Goal: Task Accomplishment & Management: Manage account settings

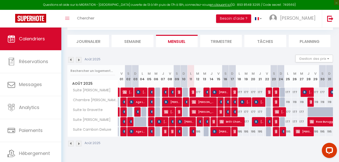
scroll to position [28, 0]
click at [191, 120] on span "[PERSON_NAME]" at bounding box center [186, 122] width 16 height 10
select select "OK"
select select "KO"
select select "0"
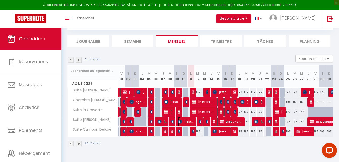
select select "0"
select select "1"
select select
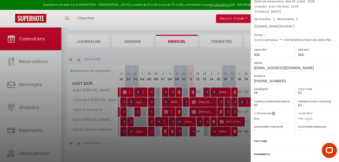
scroll to position [73, 0]
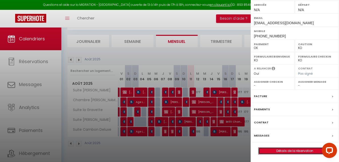
click at [285, 152] on link "Détails de la réservation" at bounding box center [295, 151] width 73 height 7
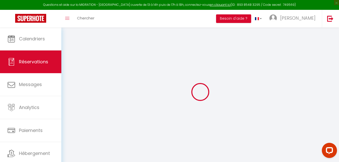
select select "taxes"
select select "other"
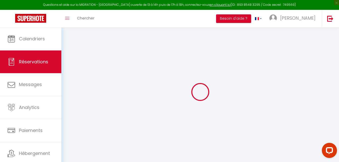
select select "other"
select select
checkbox input "false"
type textarea "** THIS RESERVATION HAS BEEN PRE-PAID ** Reservation has a cancellation grace p…"
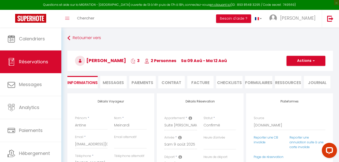
type input "5.16"
select select
checkbox input "false"
select select
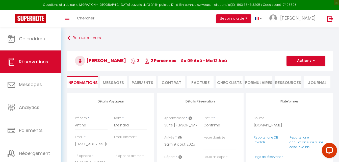
select select
click at [173, 83] on li "Contrat" at bounding box center [171, 82] width 27 height 12
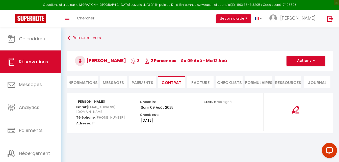
click at [196, 78] on li "Facture" at bounding box center [200, 82] width 27 height 12
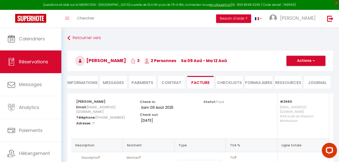
click at [311, 60] on button "Actions" at bounding box center [306, 61] width 39 height 10
click at [139, 83] on li "Paiements" at bounding box center [142, 82] width 27 height 12
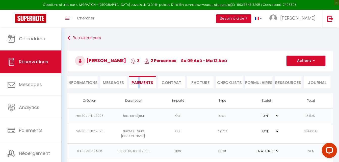
click at [303, 61] on button "Actions" at bounding box center [306, 61] width 39 height 10
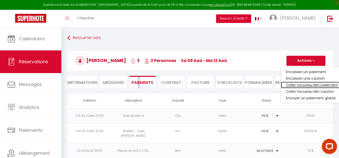
click at [301, 84] on link "Créer nouveau lien paiement" at bounding box center [312, 85] width 62 height 7
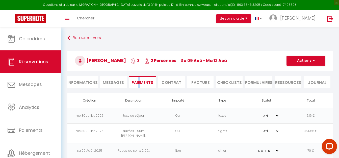
select select "nights"
type input "ameina.634305@guest.booking.com"
select select "774"
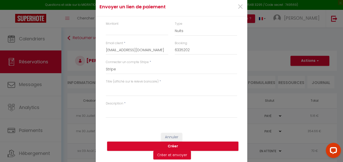
click at [276, 69] on div "Envoyer un lien de paiement × Montant Type Nuits Frais de ménage Taxe de séjour…" at bounding box center [171, 81] width 343 height 162
click at [238, 7] on span "×" at bounding box center [240, 6] width 6 height 15
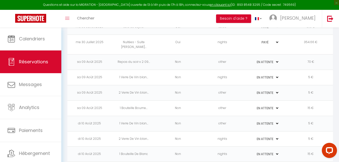
scroll to position [101, 0]
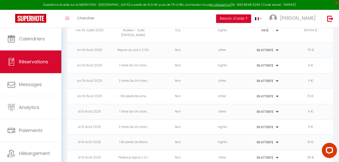
click at [118, 106] on td "1 Verre De Vin blan..." at bounding box center [134, 111] width 44 height 15
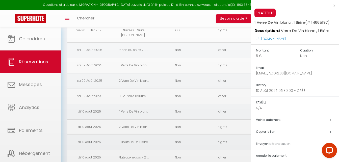
click at [118, 106] on div at bounding box center [169, 81] width 339 height 162
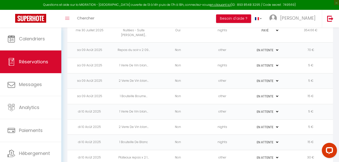
click at [118, 106] on body "Questions et aide sur la MIGRATION - Salle Zoom ouverte de 13 à 14h puis de 17h…" at bounding box center [169, 51] width 339 height 248
click at [122, 106] on td "1 Verre De Vin blan..." at bounding box center [134, 111] width 44 height 15
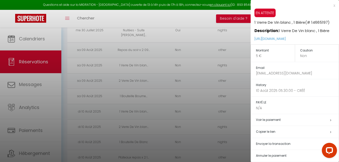
click at [122, 106] on div at bounding box center [169, 81] width 339 height 162
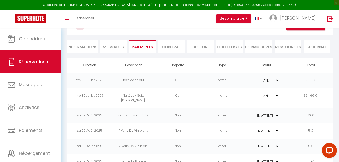
scroll to position [0, 0]
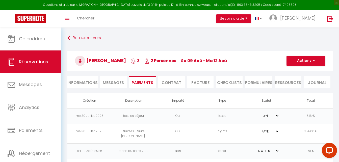
click at [205, 83] on li "Facture" at bounding box center [200, 82] width 27 height 12
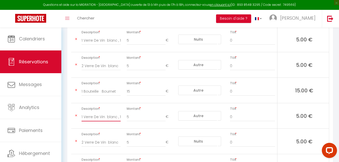
scroll to position [0, 9]
drag, startPoint x: 82, startPoint y: 113, endPoint x: 123, endPoint y: 116, distance: 41.3
click at [123, 116] on tr "Description 1 Verre De Vin blanc , 1 Bière Montant 5 € Nuits Frais de ménage Ta…" at bounding box center [200, 116] width 258 height 26
click at [112, 112] on input "1 Verre De Vin blanc , 1 Bière" at bounding box center [101, 116] width 39 height 9
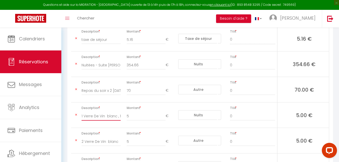
click at [115, 112] on input "1 Verre De Vin blanc , 1 Bière" at bounding box center [101, 116] width 39 height 9
click at [119, 112] on input "1 Verre De Vin blanc , 1 Bière" at bounding box center [101, 116] width 39 height 9
click at [120, 112] on input "1 Verre De Vin blanc , 1 Bière" at bounding box center [101, 116] width 39 height 9
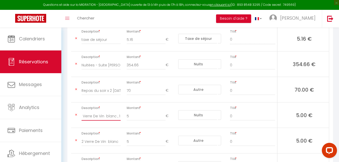
scroll to position [0, 0]
drag, startPoint x: 94, startPoint y: 112, endPoint x: 78, endPoint y: 113, distance: 16.2
click at [78, 113] on div "1 Verre De Vin blanc , 1 Bière" at bounding box center [101, 119] width 46 height 14
click at [84, 112] on input "1 Verre De Vin blanc , 1 Bière" at bounding box center [101, 116] width 39 height 9
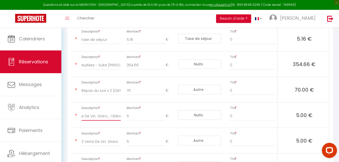
drag, startPoint x: 82, startPoint y: 111, endPoint x: 142, endPoint y: 119, distance: 60.3
click at [142, 119] on tr "Description 1 Verre De Vin blanc , 1 Bière Montant 5 € Nuits Frais de ménage Ta…" at bounding box center [200, 116] width 258 height 26
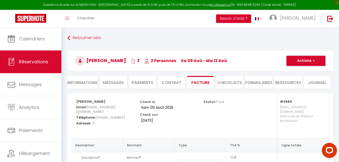
scroll to position [0, 0]
click at [315, 59] on button "Actions" at bounding box center [306, 61] width 39 height 10
click at [147, 83] on li "Paiements" at bounding box center [142, 82] width 27 height 12
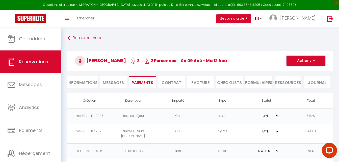
click at [309, 60] on button "Actions" at bounding box center [306, 61] width 39 height 10
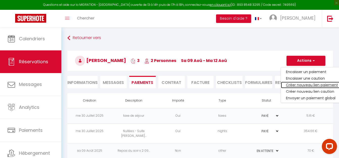
click at [303, 82] on link "Créer nouveau lien paiement" at bounding box center [312, 85] width 62 height 7
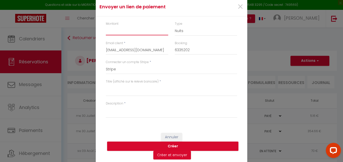
click at [114, 32] on input "Montant" at bounding box center [137, 30] width 62 height 9
type input "5"
click at [200, 31] on select "Nuits Frais de ménage Taxe de séjour Autre" at bounding box center [206, 31] width 62 height 10
select select "other"
click at [175, 26] on select "Nuits Frais de ménage Taxe de séjour Autre" at bounding box center [206, 31] width 62 height 10
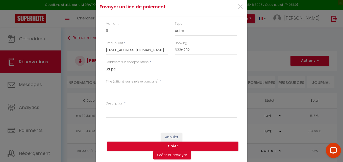
click at [118, 88] on textarea "Titre (affiché sur le relevé bancaire)" at bounding box center [171, 90] width 131 height 12
paste textarea "1 Verre De Vin blanc , 1 Bière"
type textarea "1 Verre De Vin blanc , 1 Bière"
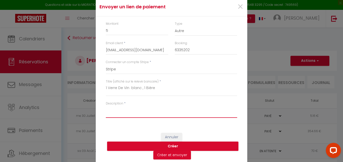
paste textarea "1 Verre De Vin blanc , 1 Bière"
type textarea "1 Verre De Vin blanc , 1 Bière"
click at [157, 148] on button "Créer" at bounding box center [172, 147] width 131 height 10
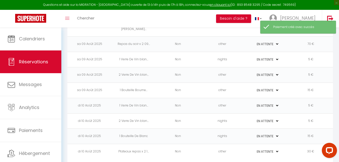
scroll to position [109, 0]
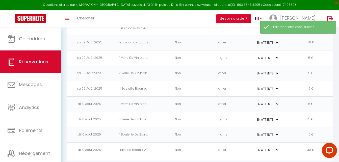
select select "0"
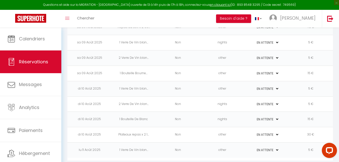
click at [124, 130] on td "Plateaux repas x 2 1..." at bounding box center [134, 134] width 44 height 15
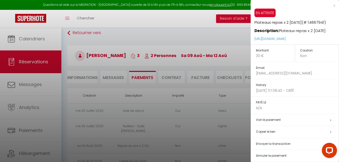
scroll to position [0, 0]
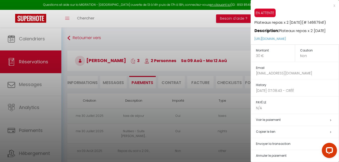
click at [206, 83] on div at bounding box center [169, 81] width 339 height 162
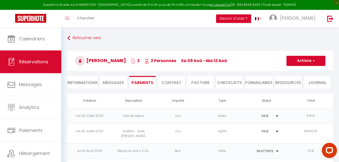
click at [201, 80] on li "Facture" at bounding box center [200, 82] width 27 height 12
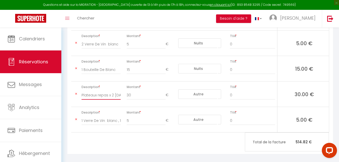
scroll to position [0, 12]
drag, startPoint x: 82, startPoint y: 91, endPoint x: 135, endPoint y: 93, distance: 52.8
click at [135, 93] on tr "Description Plateaux repas x 2 10/08/2025 Montant 30 € Nuits Frais de ménage Ta…" at bounding box center [200, 95] width 258 height 26
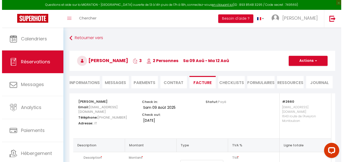
scroll to position [0, 0]
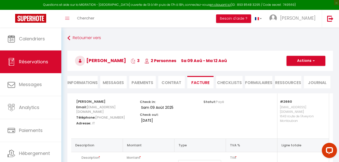
click at [144, 82] on li "Paiements" at bounding box center [142, 82] width 27 height 12
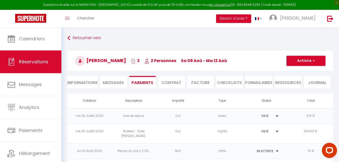
click at [312, 61] on span "button" at bounding box center [313, 61] width 3 height 5
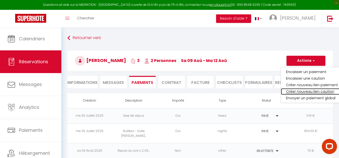
click at [303, 90] on link "Créer nouveau lien caution" at bounding box center [312, 91] width 62 height 7
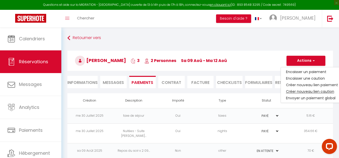
select select "nights"
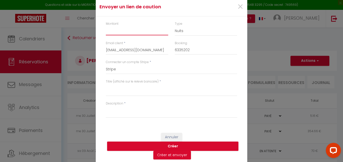
click at [128, 30] on input "Montant" at bounding box center [137, 30] width 62 height 9
type input "30"
click at [186, 31] on select "Nuits Frais de ménage Taxe de séjour Autre" at bounding box center [206, 31] width 62 height 10
select select "other"
click at [175, 26] on select "Nuits Frais de ménage Taxe de séjour Autre" at bounding box center [206, 31] width 62 height 10
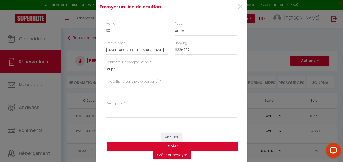
paste textarea "Plateaux repas x 2 10/08/2025"
type textarea "Plateaux repas x 2 10/08/2025"
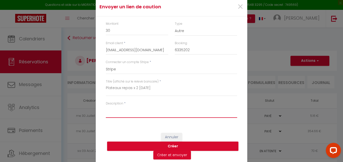
paste textarea "Plateaux repas x 2 10/08/2025"
type textarea "Plateaux repas x 2 10/08/2025"
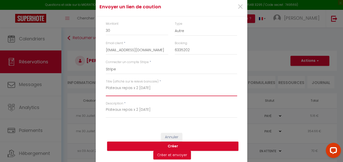
click at [139, 88] on textarea "Plateaux repas x 2 10/08/2025" at bounding box center [171, 90] width 131 height 12
type textarea "Plateaux repas x 2 11/08/2025"
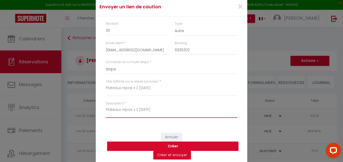
click at [139, 109] on textarea "Plateaux repas x 2 10/08/2025" at bounding box center [171, 112] width 131 height 12
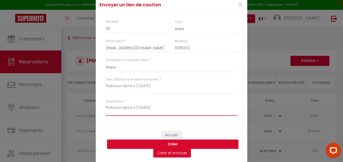
scroll to position [3, 0]
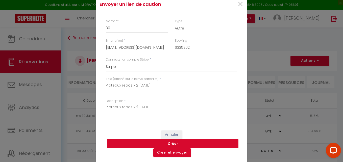
type textarea "Plateaux repas x 2 11/08/2025"
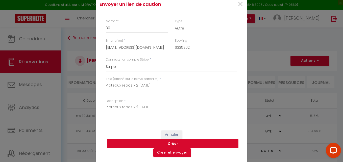
click at [138, 145] on button "Créer" at bounding box center [172, 144] width 131 height 10
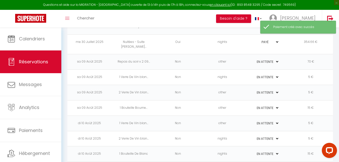
scroll to position [0, 0]
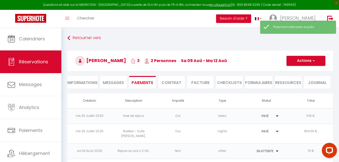
select select "0"
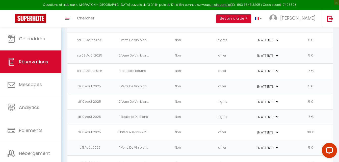
scroll to position [139, 0]
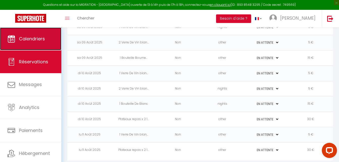
click at [29, 39] on span "Calendriers" at bounding box center [32, 39] width 26 height 6
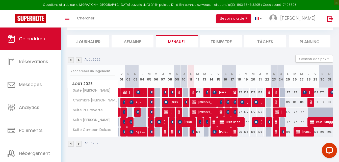
scroll to position [28, 0]
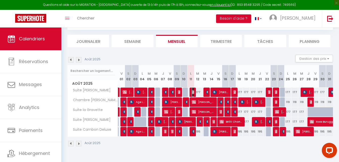
click at [193, 92] on img at bounding box center [194, 92] width 4 height 4
select select "OK"
select select "KO"
select select "0"
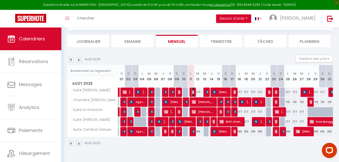
select select "0"
select select
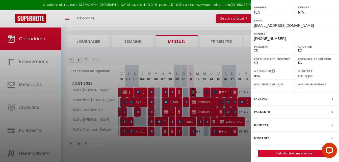
scroll to position [73, 0]
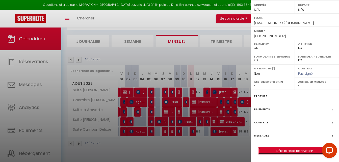
click at [277, 151] on link "Détails de la réservation" at bounding box center [295, 151] width 73 height 7
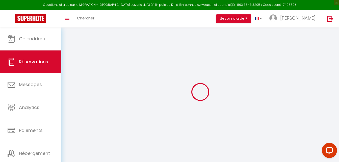
select select
checkbox input "false"
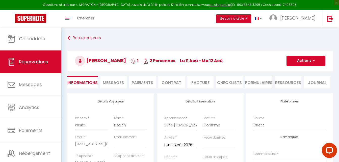
select select
checkbox input "false"
select select
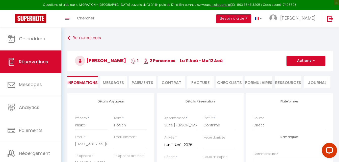
click at [143, 84] on li "Paiements" at bounding box center [142, 82] width 27 height 12
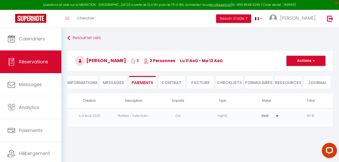
click at [310, 58] on button "Actions" at bounding box center [306, 61] width 39 height 10
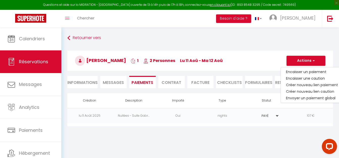
click at [86, 81] on li "Informations" at bounding box center [82, 82] width 30 height 12
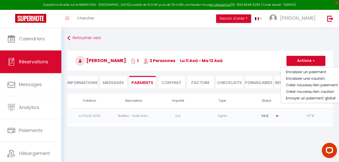
select select
select select "0"
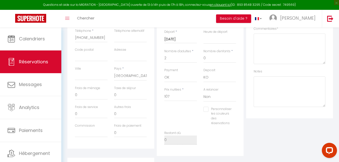
scroll to position [126, 0]
click at [126, 93] on input "0" at bounding box center [130, 94] width 33 height 9
select select
checkbox input "false"
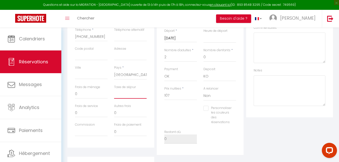
type input "1"
select select
checkbox input "false"
type input "1.0"
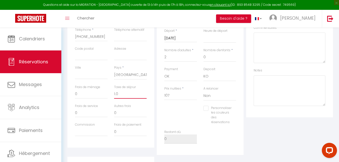
select select
checkbox input "false"
type input "1.07"
select select
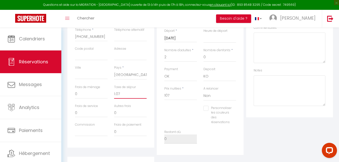
select select
checkbox input "false"
type input "1.072"
select select
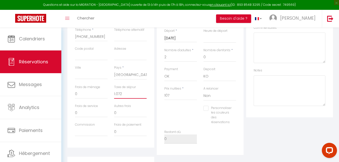
checkbox input "false"
type input "1.07"
select select
checkbox input "false"
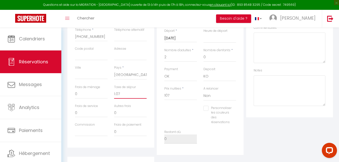
type input "1.0"
select select
checkbox input "false"
type input "1."
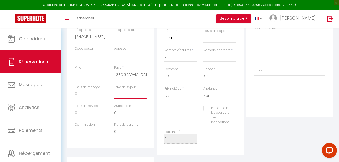
select select
checkbox input "false"
type input "1.7"
select select
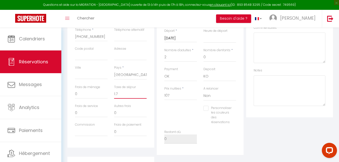
select select
checkbox input "false"
type input "1.72"
select select
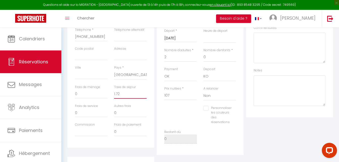
checkbox input "false"
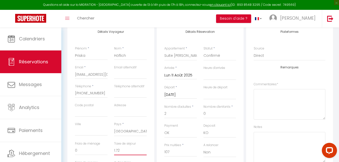
scroll to position [0, 0]
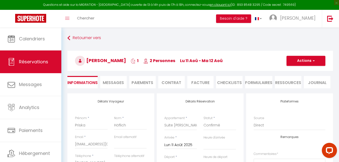
type input "1.72"
click at [308, 57] on button "Actions" at bounding box center [306, 61] width 39 height 10
click at [304, 71] on link "Enregistrer" at bounding box center [301, 72] width 40 height 7
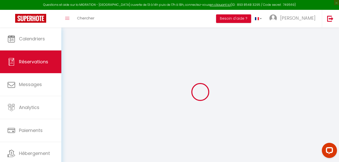
select select "not_cancelled"
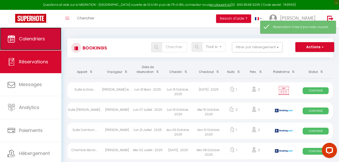
click at [37, 38] on span "Calendriers" at bounding box center [32, 39] width 26 height 6
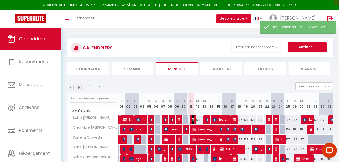
click at [193, 120] on img at bounding box center [194, 120] width 4 height 4
select select "OK"
select select "KO"
select select "0"
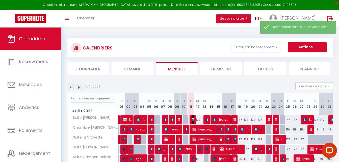
select select "0"
select select
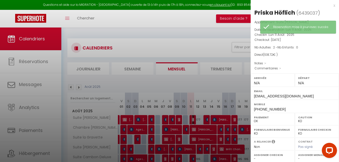
scroll to position [73, 0]
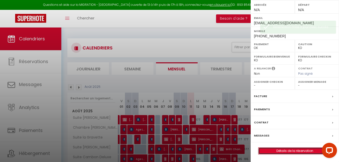
click at [278, 148] on link "Détails de la réservation" at bounding box center [295, 151] width 73 height 7
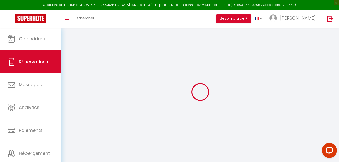
select select
checkbox input "false"
select select
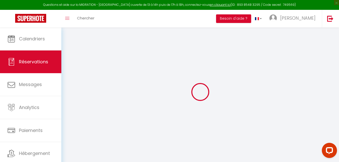
checkbox input "false"
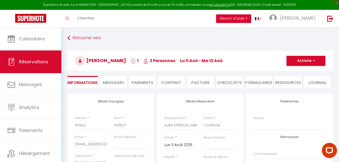
type input "1.72"
select select
checkbox input "false"
select select
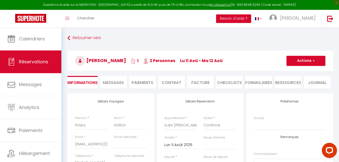
select select
click at [200, 82] on li "Facture" at bounding box center [200, 82] width 27 height 12
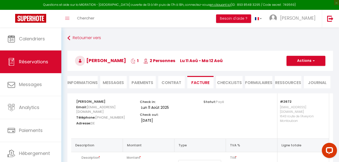
click at [152, 82] on li "Paiements" at bounding box center [142, 82] width 27 height 12
select select
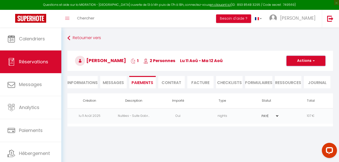
click at [301, 61] on button "Actions" at bounding box center [306, 61] width 39 height 10
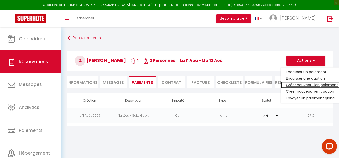
click at [304, 82] on link "Créer nouveau lien paiement" at bounding box center [312, 85] width 62 height 7
select select "nights"
type input "phofli.148502@guest.booking.com"
select select "774"
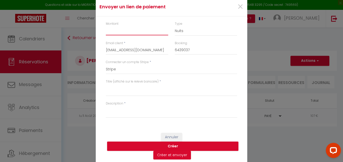
click at [122, 30] on input "Montant" at bounding box center [137, 30] width 62 height 9
type input "1.72"
click at [187, 34] on select "Nuits Frais de ménage Taxe de séjour Autre" at bounding box center [206, 31] width 62 height 10
select select "taxes"
click at [175, 26] on select "Nuits Frais de ménage Taxe de séjour Autre" at bounding box center [206, 31] width 62 height 10
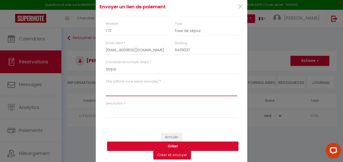
click at [130, 87] on textarea "Titre (affiché sur le relevé bancaire)" at bounding box center [171, 90] width 131 height 12
drag, startPoint x: 136, startPoint y: 88, endPoint x: 97, endPoint y: 88, distance: 38.6
click at [97, 88] on div "Montant 1.72 Type Nuits Frais de ménage Taxe de séjour Autre Email client * pho…" at bounding box center [171, 72] width 151 height 112
click at [106, 87] on textarea "taxe de séjour" at bounding box center [171, 90] width 131 height 12
drag, startPoint x: 146, startPoint y: 93, endPoint x: 97, endPoint y: 90, distance: 49.3
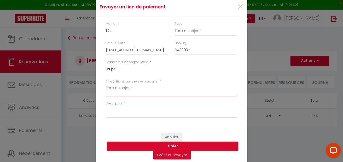
click at [97, 90] on div "Montant 1.72 Type Nuits Frais de ménage Taxe de séjour Autre Email client * pho…" at bounding box center [171, 72] width 151 height 112
type textarea "Taxe de séjour"
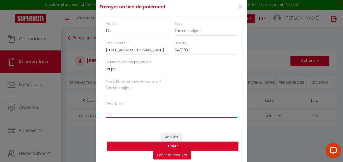
paste textarea "Taxe de séjour"
type textarea "Taxe de séjour"
click at [159, 145] on button "Créer" at bounding box center [172, 147] width 131 height 10
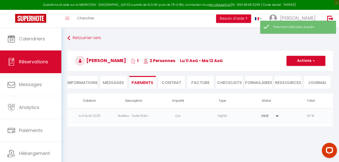
select select "0"
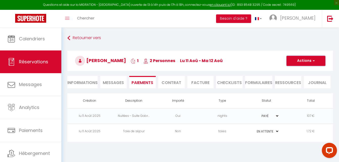
click at [313, 58] on button "Actions" at bounding box center [306, 61] width 39 height 10
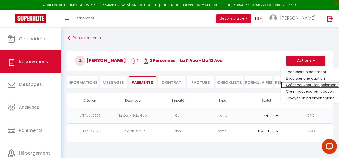
drag, startPoint x: 304, startPoint y: 87, endPoint x: 265, endPoint y: 83, distance: 39.0
click at [303, 87] on link "Créer nouveau lien paiement" at bounding box center [312, 85] width 62 height 7
select select "nights"
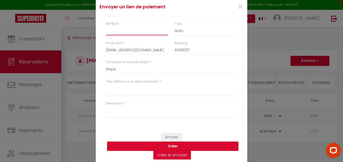
click at [118, 32] on input "Montant" at bounding box center [137, 30] width 62 height 9
type input "5"
click at [180, 29] on select "Nuits Frais de ménage Taxe de séjour Autre" at bounding box center [206, 31] width 62 height 10
select select "other"
click at [175, 26] on select "Nuits Frais de ménage Taxe de séjour Autre" at bounding box center [206, 31] width 62 height 10
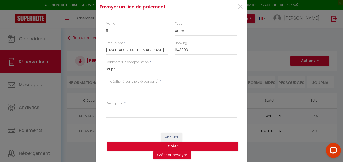
paste textarea "2 bières."
type textarea "2 bières."
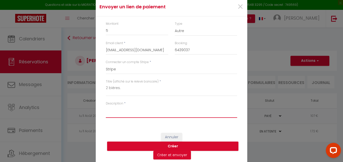
paste textarea "2 bières."
type textarea "2 bières."
click at [153, 146] on button "Créer" at bounding box center [172, 147] width 131 height 10
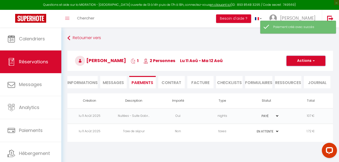
click at [313, 60] on span "button" at bounding box center [313, 61] width 3 height 5
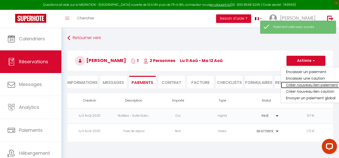
click at [303, 84] on link "Créer nouveau lien paiement" at bounding box center [312, 85] width 62 height 7
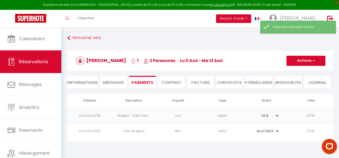
select select "nights"
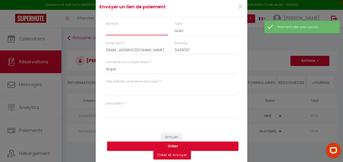
select select "0"
click at [122, 29] on input "Montant" at bounding box center [137, 30] width 62 height 9
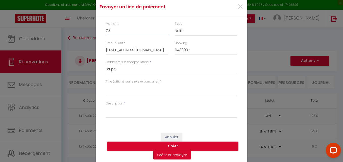
type input "70"
click at [178, 30] on select "Nuits Frais de ménage Taxe de séjour Autre" at bounding box center [206, 31] width 62 height 10
select select "other"
click at [175, 26] on select "Nuits Frais de ménage Taxe de séjour Autre" at bounding box center [206, 31] width 62 height 10
click at [123, 91] on textarea "Titre (affiché sur le relevé bancaire)" at bounding box center [171, 90] width 131 height 12
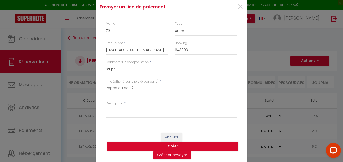
click at [153, 88] on textarea "Repas du soir 2" at bounding box center [171, 90] width 131 height 12
click at [128, 88] on textarea "Repas du soir 2" at bounding box center [171, 90] width 131 height 12
click at [166, 93] on textarea "Repas du soirs 2" at bounding box center [171, 90] width 131 height 12
click at [130, 87] on textarea "Repas du soirs 2" at bounding box center [171, 90] width 131 height 12
click at [163, 91] on textarea "Repas du soir x 2" at bounding box center [171, 90] width 131 height 12
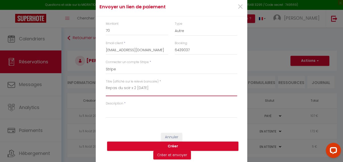
drag, startPoint x: 163, startPoint y: 91, endPoint x: 101, endPoint y: 95, distance: 62.2
click at [103, 95] on div "Titre (affiché sur le relevé bancaire) * Repas du soir x 2 11/08/2025" at bounding box center [172, 90] width 138 height 22
type textarea "Repas du soir x 2 11/08/2025"
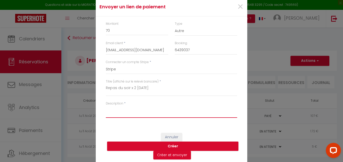
paste textarea "Repas du soir x 2 11/08/2025"
type textarea "Repas du soir x 2 11/08/2025"
click at [152, 145] on button "Créer" at bounding box center [172, 147] width 131 height 10
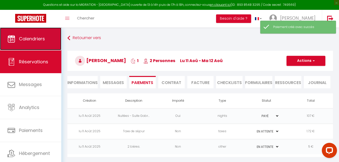
click at [34, 40] on span "Calendriers" at bounding box center [32, 39] width 26 height 6
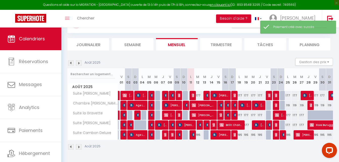
scroll to position [28, 0]
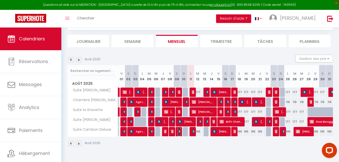
click at [179, 132] on img at bounding box center [180, 132] width 4 height 4
select select "OK"
select select "KO"
select select "0"
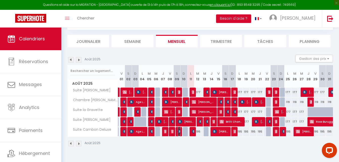
select select "1"
select select
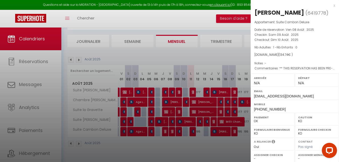
click at [192, 131] on div at bounding box center [169, 81] width 339 height 162
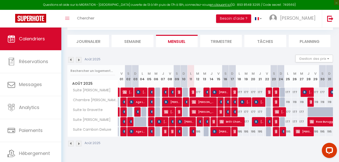
click at [192, 131] on body "Questions et aide sur la MIGRATION - Salle Zoom ouverte de 13 à 14h puis de 17h…" at bounding box center [169, 81] width 339 height 162
click at [193, 131] on img at bounding box center [194, 132] width 4 height 4
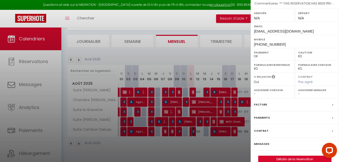
scroll to position [73, 0]
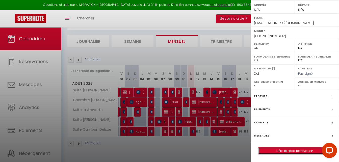
click at [290, 149] on link "Détails de la réservation" at bounding box center [295, 151] width 73 height 7
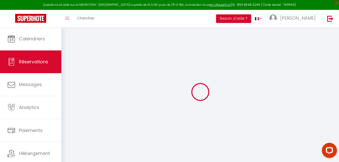
type input "Yvonne"
type input "Twiggs"
type input "ytwigg.877244@guest.booking.com"
type input "+447595767729"
type input "."
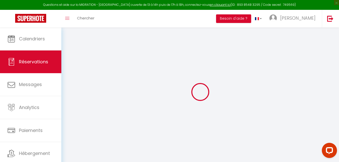
select select "GB"
type input "25.49"
type input "1.62"
select select "5119"
select select "1"
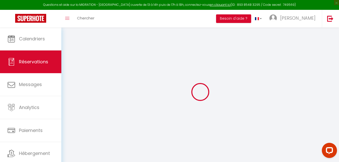
select select
type input "2"
select select "12"
select select
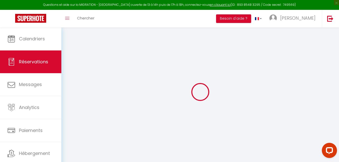
type input "115.87"
checkbox input "false"
type input "0"
select select "2"
type input "0"
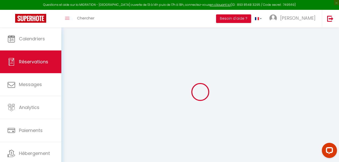
type input "0"
select select
select select "14"
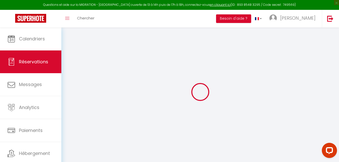
checkbox input "false"
select select
checkbox input "false"
select select
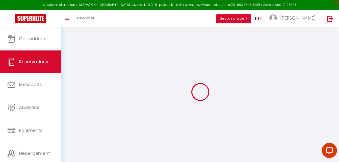
select select
checkbox input "false"
type textarea "** THIS RESERVATION HAS BEEN PRE-PAID ** Reservation has a cancellation grace p…"
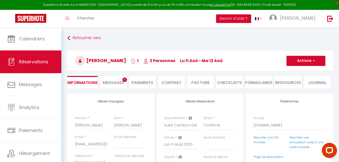
type input "1.72"
select select
checkbox input "false"
select select
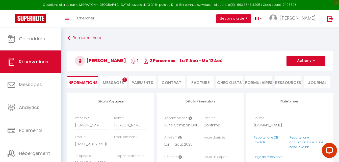
select select
click at [168, 83] on li "Contrat" at bounding box center [171, 82] width 27 height 12
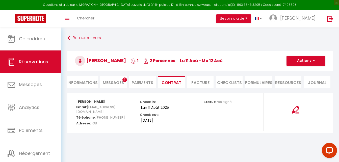
click at [198, 80] on li "Facture" at bounding box center [200, 82] width 27 height 12
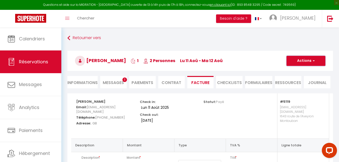
click at [311, 62] on button "Actions" at bounding box center [306, 61] width 39 height 10
click at [141, 82] on li "Paiements" at bounding box center [142, 82] width 27 height 12
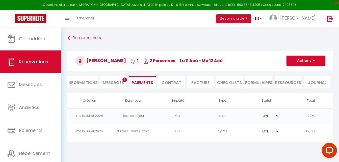
click at [302, 57] on button "Actions" at bounding box center [306, 61] width 39 height 10
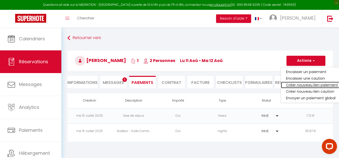
click at [304, 86] on link "Créer nouveau lien paiement" at bounding box center [312, 85] width 62 height 7
select select "nights"
type input "ytwigg.877244@guest.booking.com"
select select "774"
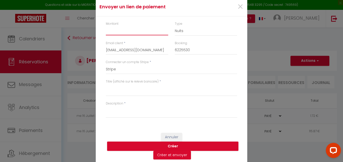
click at [130, 28] on input "Montant" at bounding box center [137, 30] width 62 height 9
type input "70"
drag, startPoint x: 189, startPoint y: 31, endPoint x: 187, endPoint y: 35, distance: 4.4
click at [189, 31] on select "Nuits Frais de ménage Taxe de séjour Autre" at bounding box center [206, 31] width 62 height 10
select select "other"
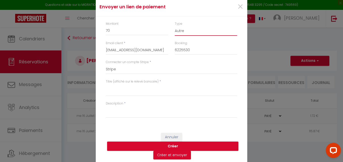
click at [175, 26] on select "Nuits Frais de ménage Taxe de séjour Autre" at bounding box center [206, 31] width 62 height 10
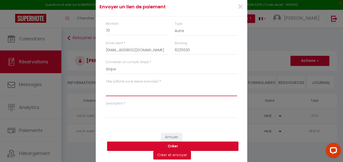
click at [138, 93] on textarea "Titre (affiché sur le relevé bancaire)" at bounding box center [171, 90] width 131 height 12
drag, startPoint x: 165, startPoint y: 91, endPoint x: 93, endPoint y: 90, distance: 71.5
click at [93, 90] on div "Envoyer un lien de paiement × Montant 70 Type Nuits Frais de ménage Taxe de séj…" at bounding box center [171, 81] width 343 height 162
type textarea "Repas du soir x 2 11/08/2025"
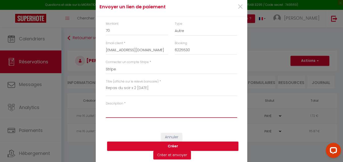
paste textarea "Repas du soir x 2 11/08/2025"
click at [153, 147] on button "Créer" at bounding box center [172, 147] width 131 height 10
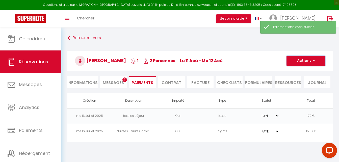
click at [311, 60] on button "Actions" at bounding box center [306, 61] width 39 height 10
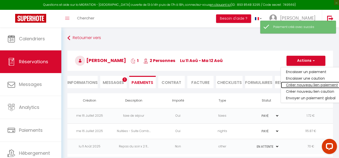
click at [304, 85] on link "Créer nouveau lien paiement" at bounding box center [312, 85] width 62 height 7
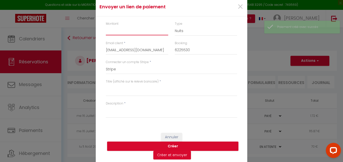
click at [127, 31] on input "Montant" at bounding box center [137, 30] width 62 height 9
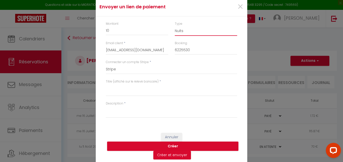
drag, startPoint x: 189, startPoint y: 31, endPoint x: 189, endPoint y: 35, distance: 3.8
click at [189, 31] on select "Nuits Frais de ménage Taxe de séjour Autre" at bounding box center [206, 31] width 62 height 10
click at [175, 26] on select "Nuits Frais de ménage Taxe de séjour Autre" at bounding box center [206, 31] width 62 height 10
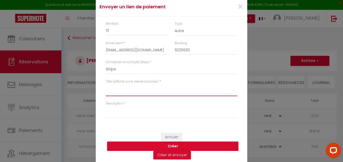
paste textarea "Bouteille De Rose"
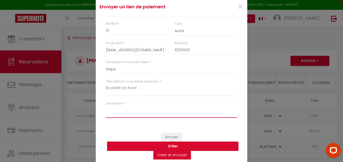
paste textarea "Bouteille De Rose"
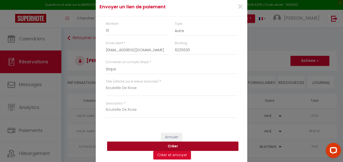
click at [155, 147] on button "Créer" at bounding box center [172, 147] width 131 height 10
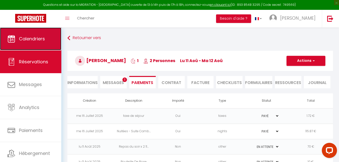
click at [42, 33] on link "Calendriers" at bounding box center [30, 39] width 61 height 23
